Goal: Task Accomplishment & Management: Complete application form

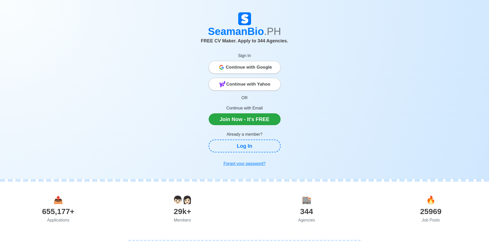
click at [236, 68] on span "Continue with Google" at bounding box center [249, 67] width 46 height 10
